Goal: Task Accomplishment & Management: Manage account settings

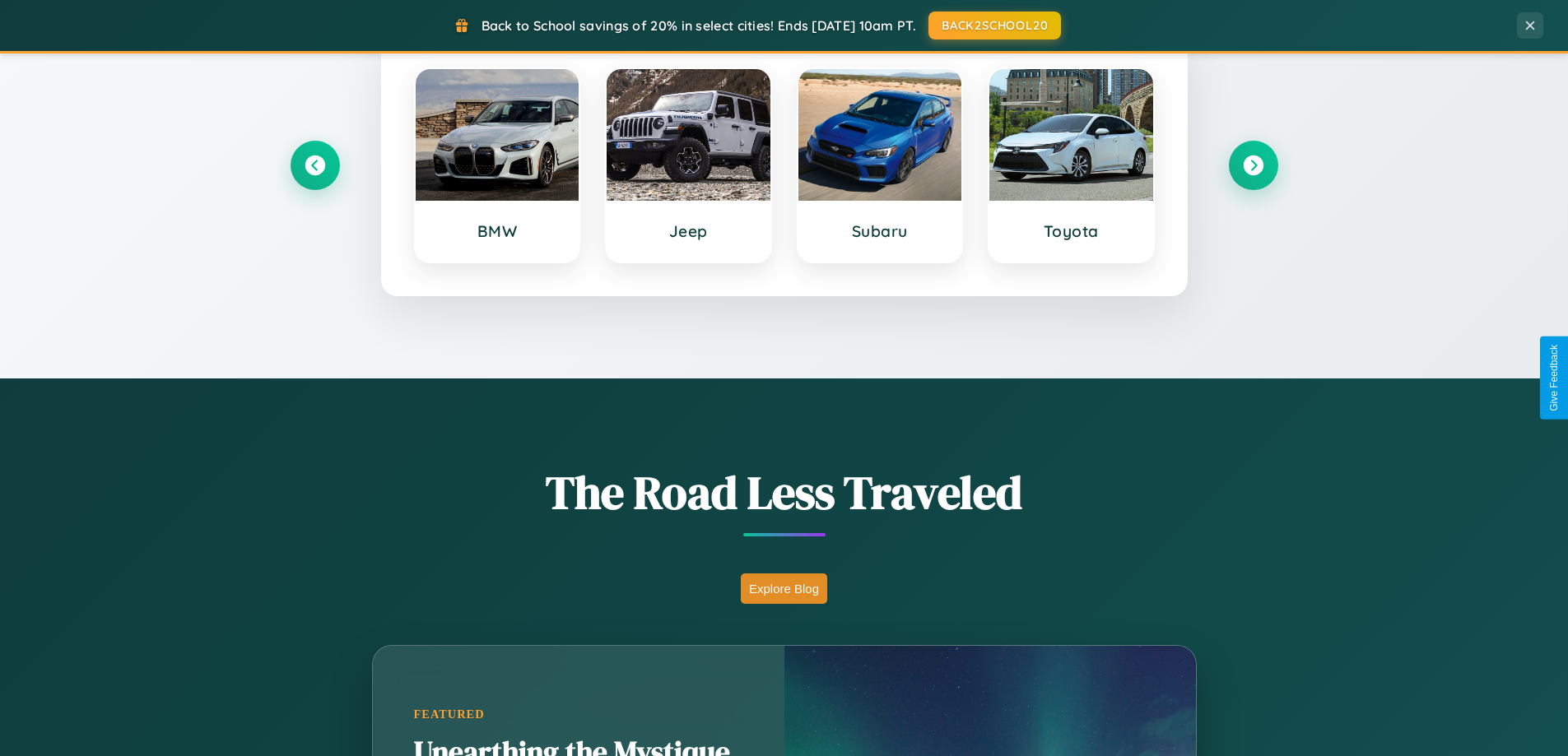
scroll to position [1132, 0]
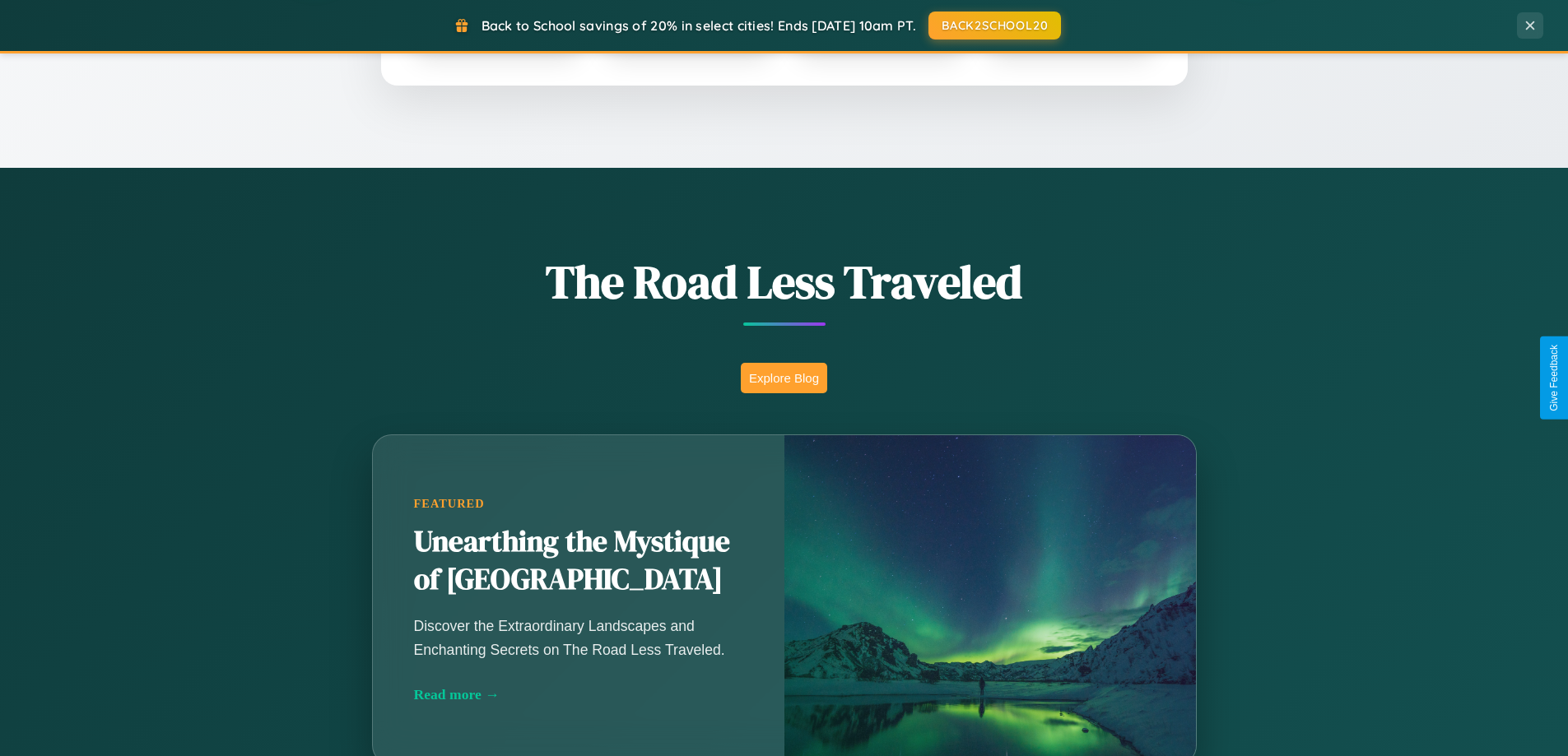
click at [784, 378] on button "Explore Blog" at bounding box center [784, 378] width 87 height 31
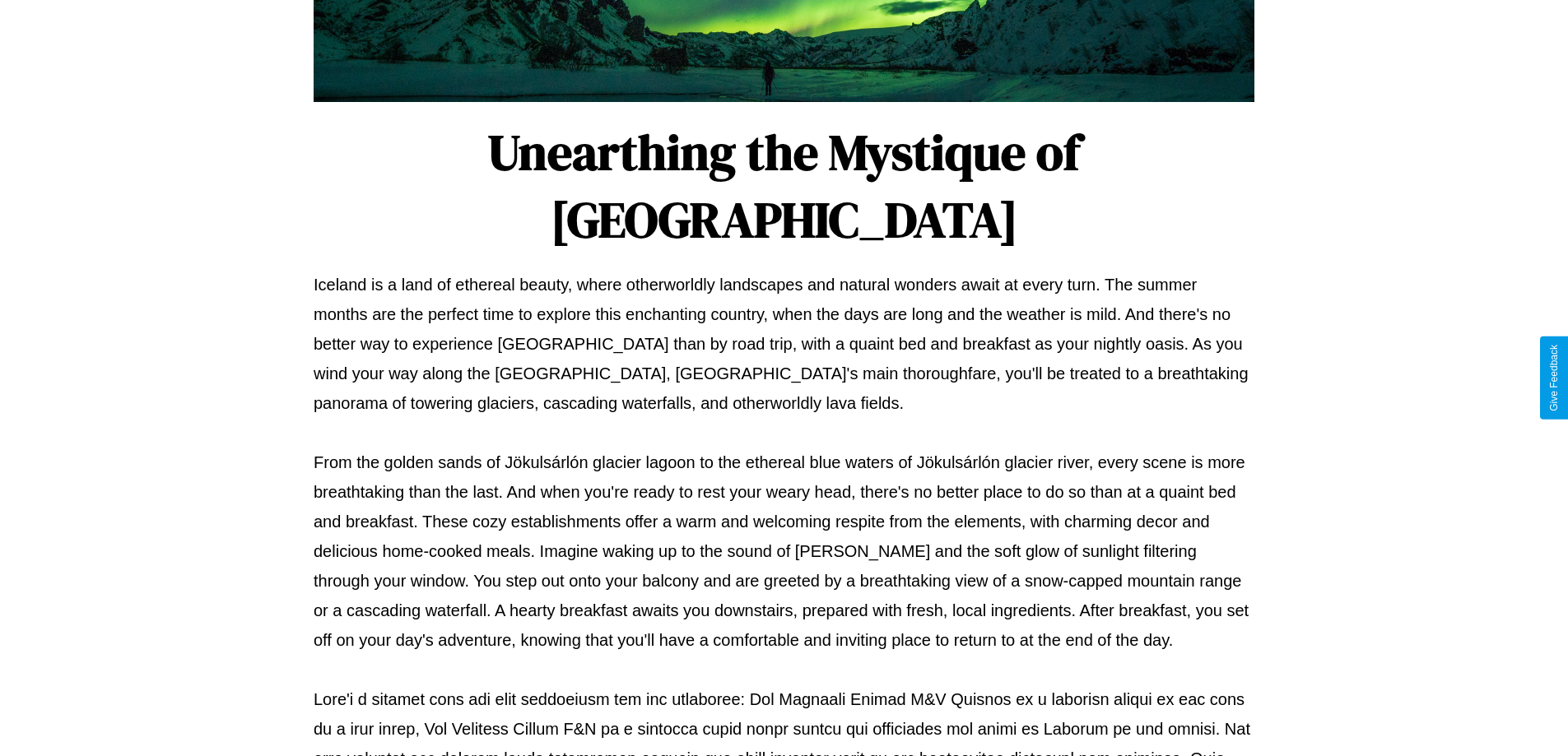
scroll to position [533, 0]
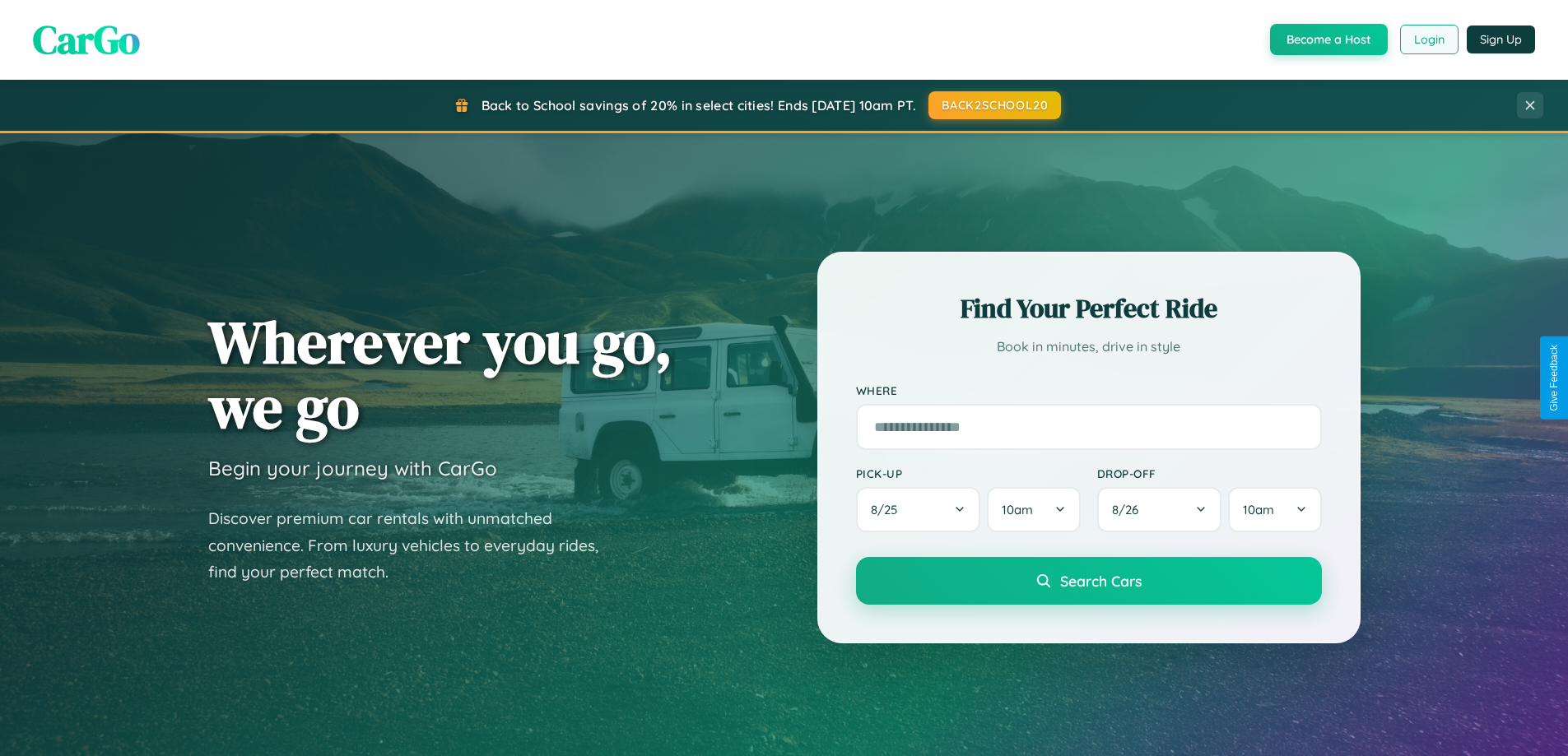
click at [1428, 40] on button "Login" at bounding box center [1429, 39] width 59 height 30
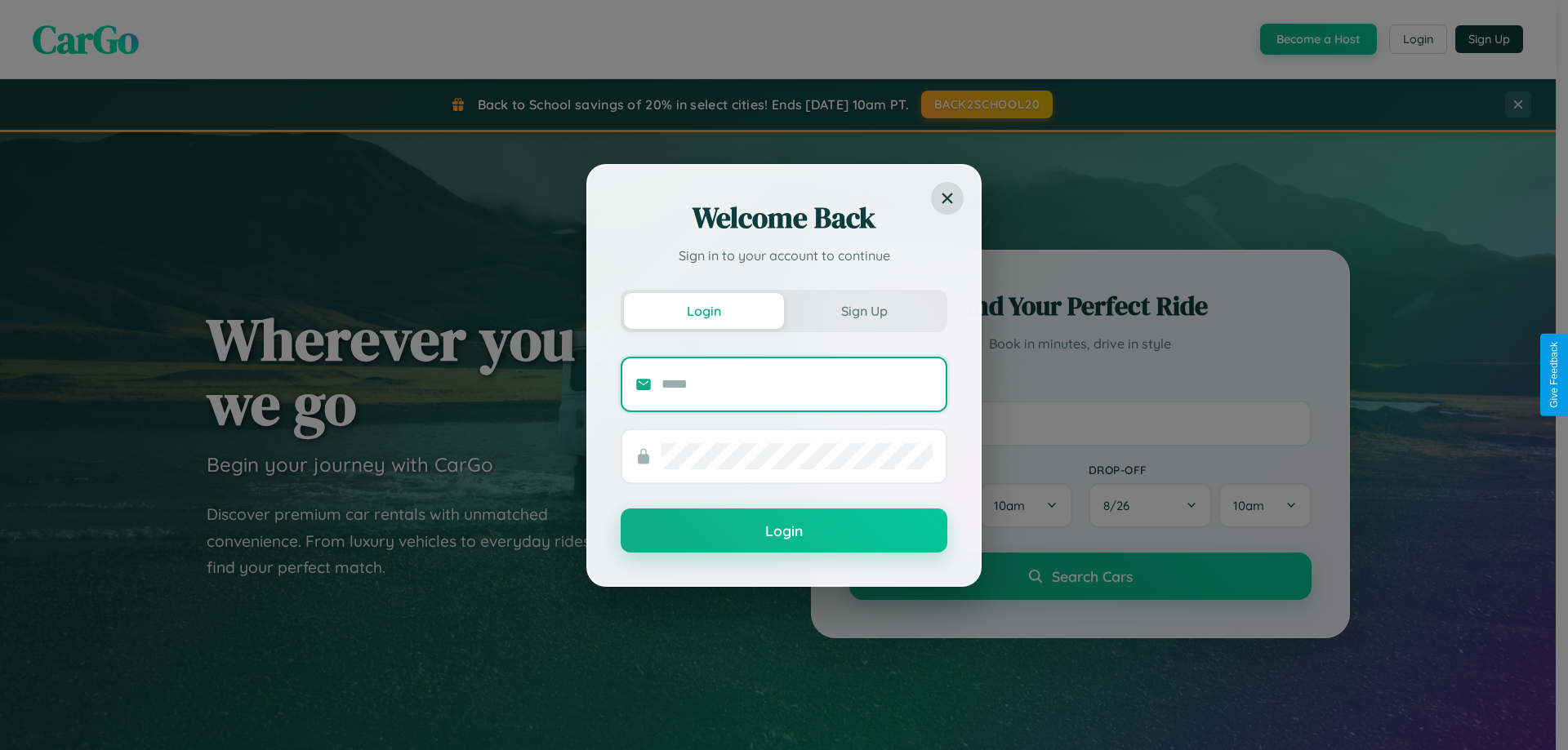
click at [797, 383] on input "text" at bounding box center [796, 383] width 271 height 26
type input "**********"
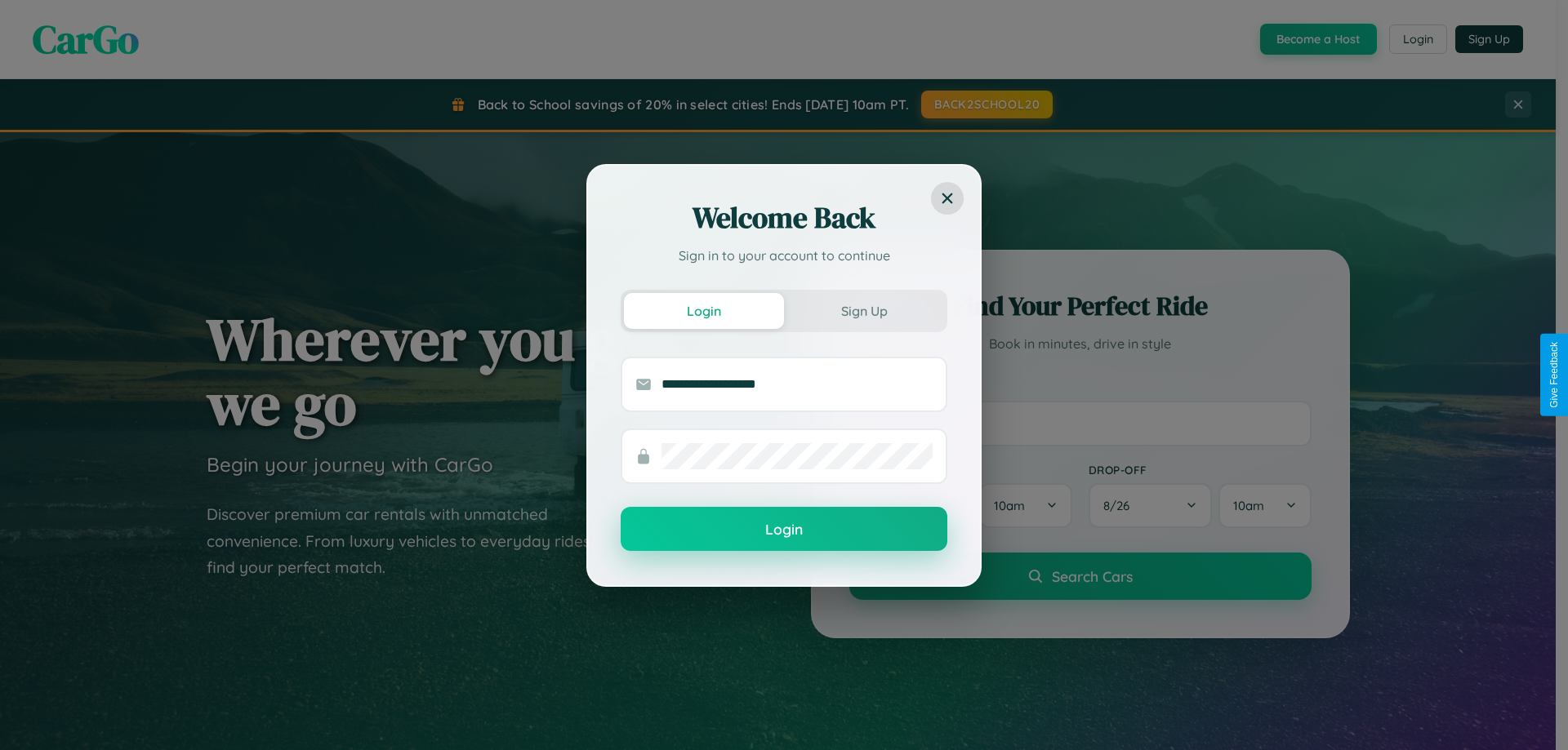
click at [784, 530] on button "Login" at bounding box center [784, 528] width 326 height 44
